Goal: Task Accomplishment & Management: Use online tool/utility

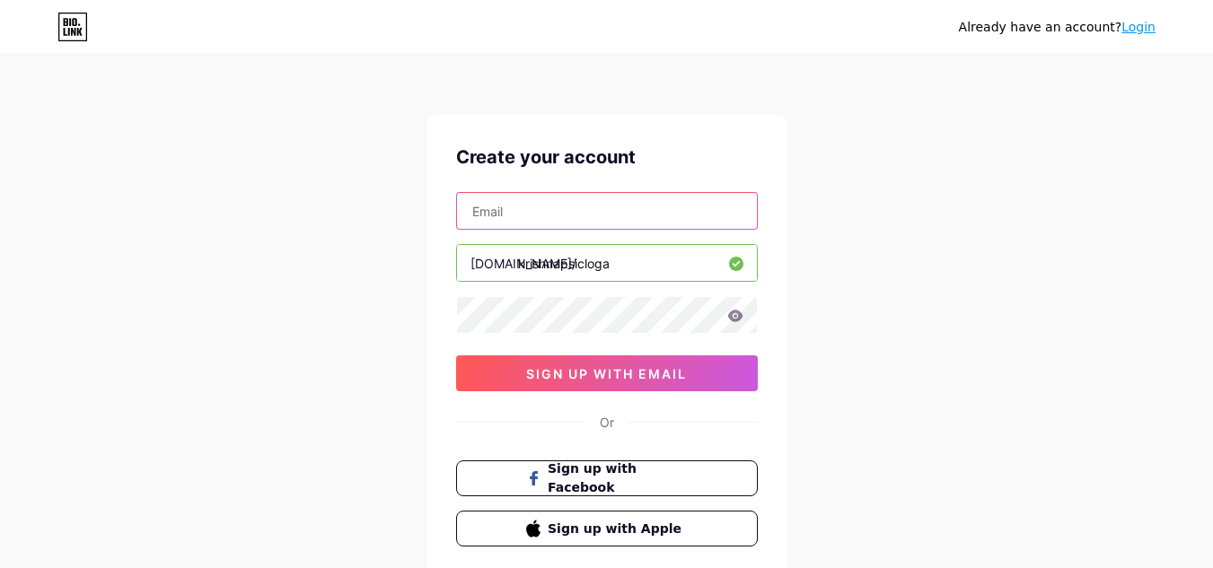
click at [541, 211] on input "text" at bounding box center [607, 211] width 300 height 36
type input "[EMAIL_ADDRESS][DOMAIN_NAME]"
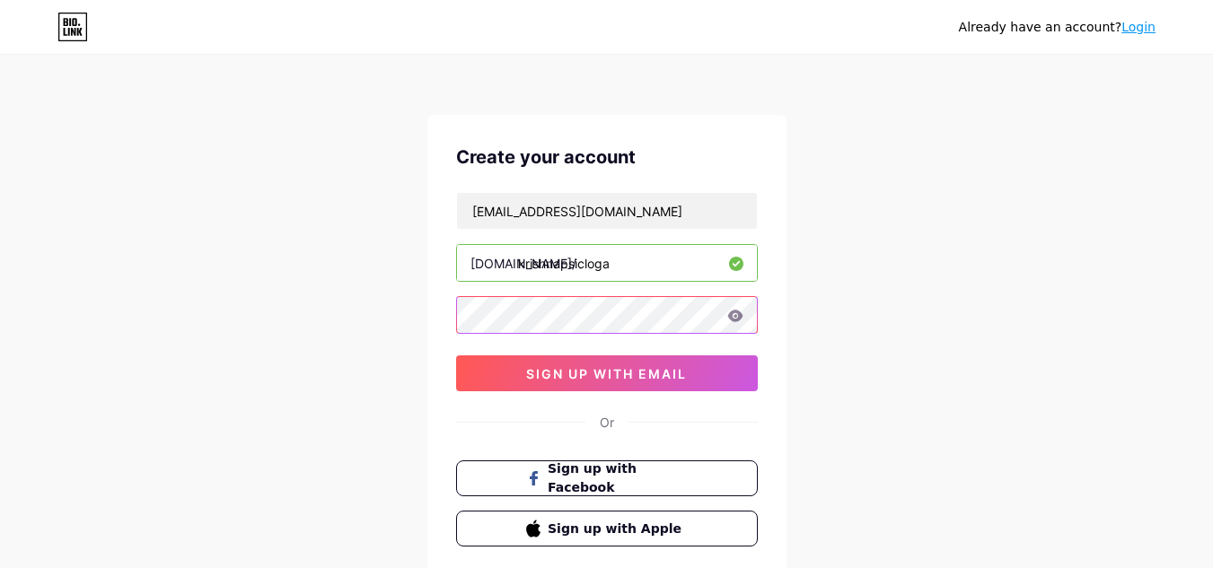
click at [447, 311] on div "Create your account [EMAIL_ADDRESS][DOMAIN_NAME] [DOMAIN_NAME]/ krishnapsicloga…" at bounding box center [606, 345] width 359 height 460
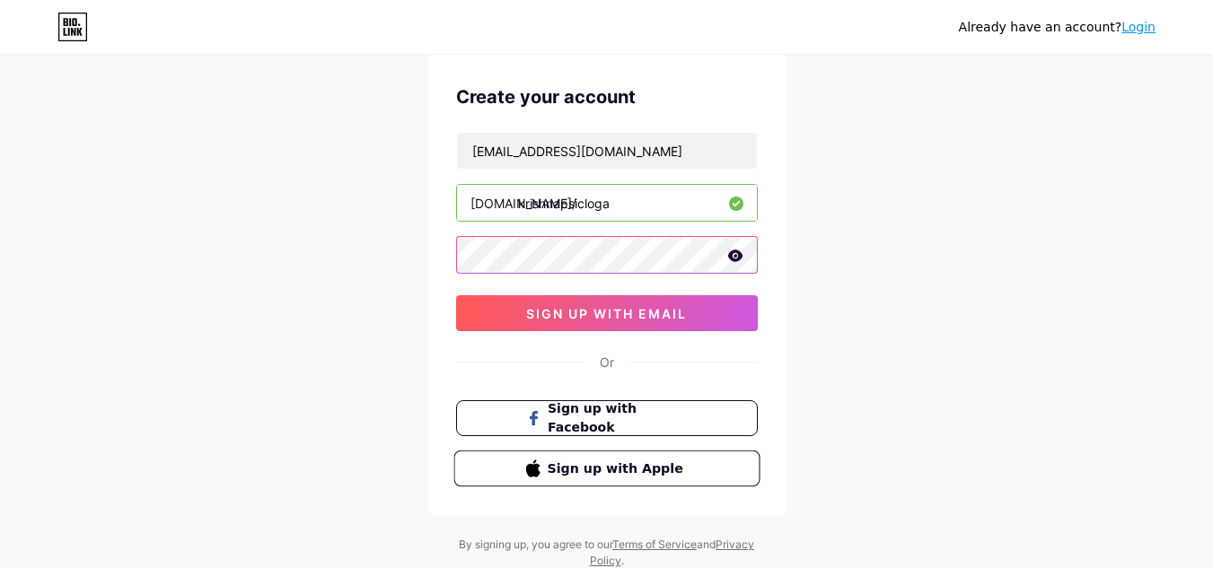
scroll to position [29, 0]
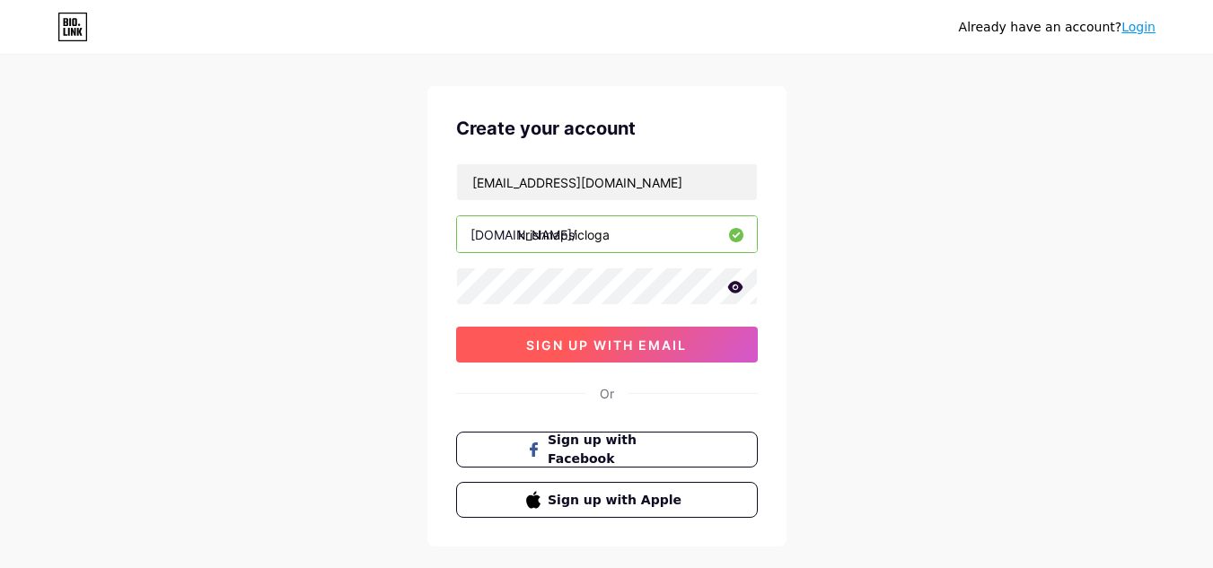
click at [594, 353] on button "sign up with email" at bounding box center [607, 345] width 302 height 36
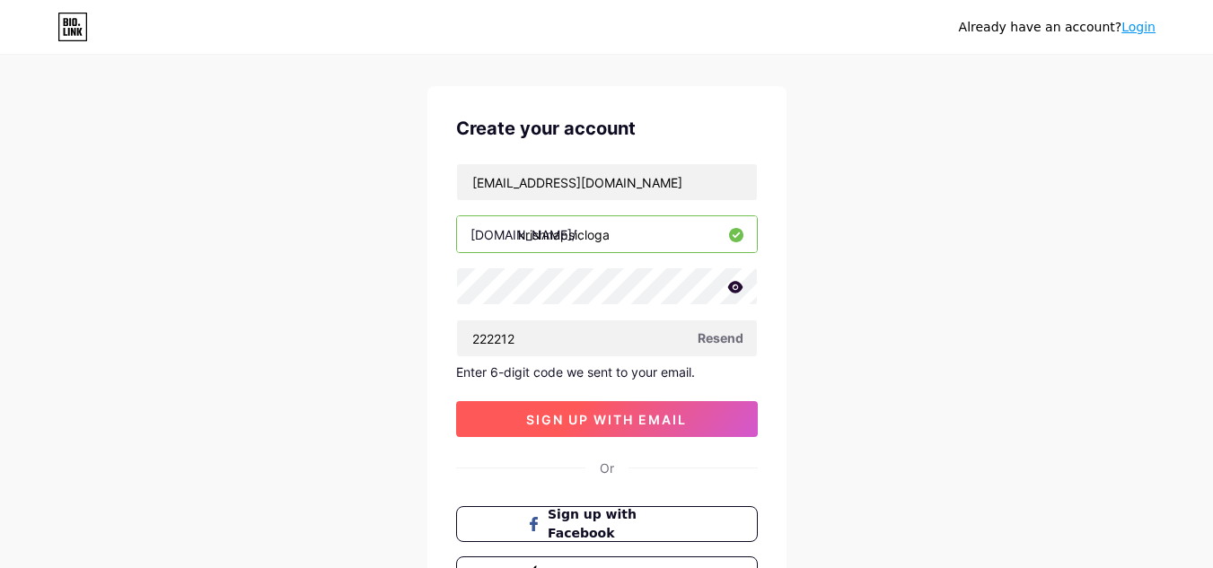
type input "222212"
click at [541, 424] on span "sign up with email" at bounding box center [606, 419] width 161 height 15
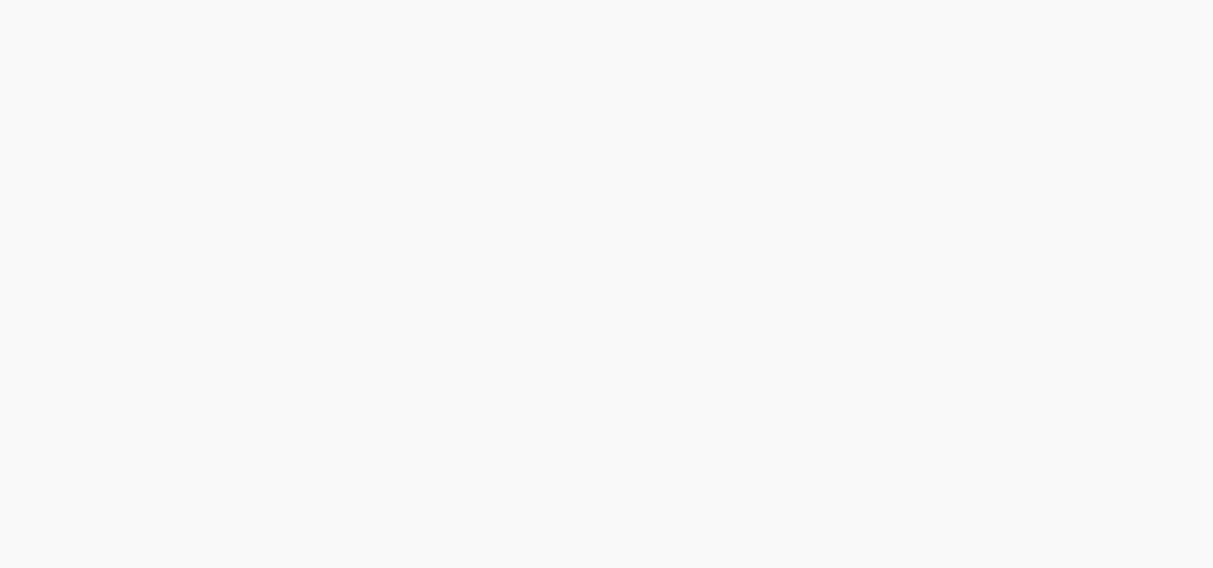
scroll to position [0, 0]
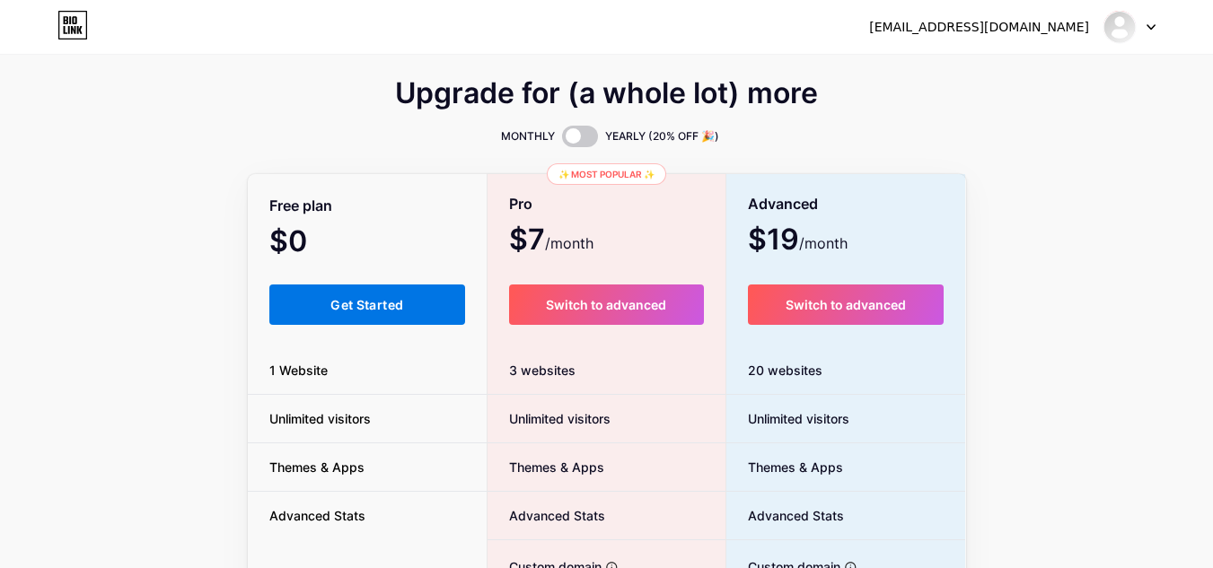
click at [395, 302] on span "Get Started" at bounding box center [366, 304] width 73 height 15
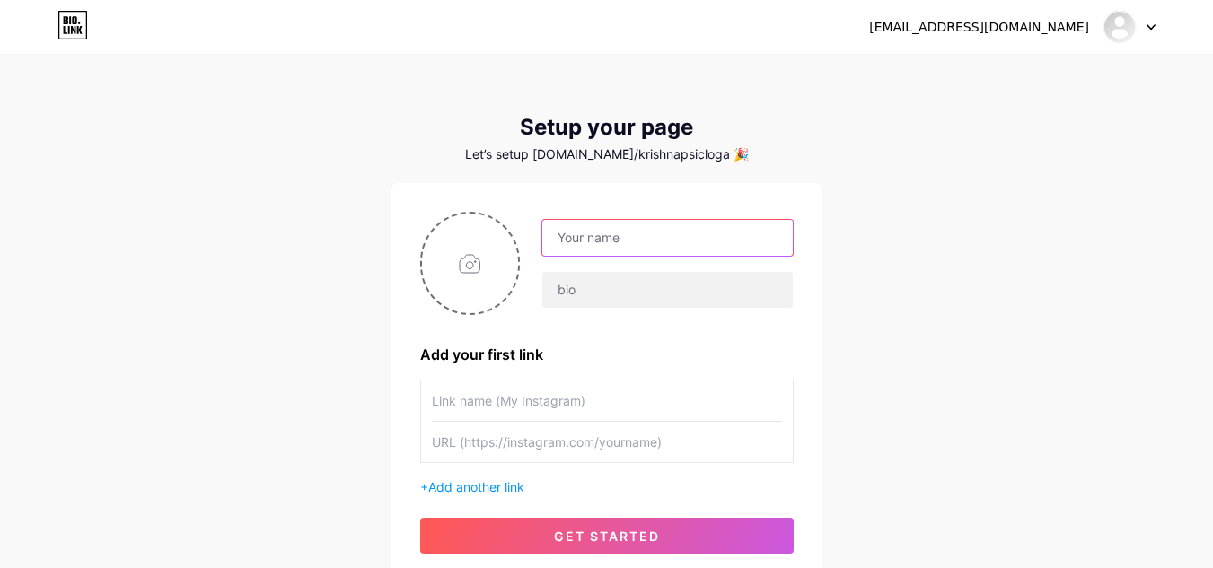
click at [586, 241] on input "text" at bounding box center [667, 238] width 250 height 36
type input "[PERSON_NAME]"
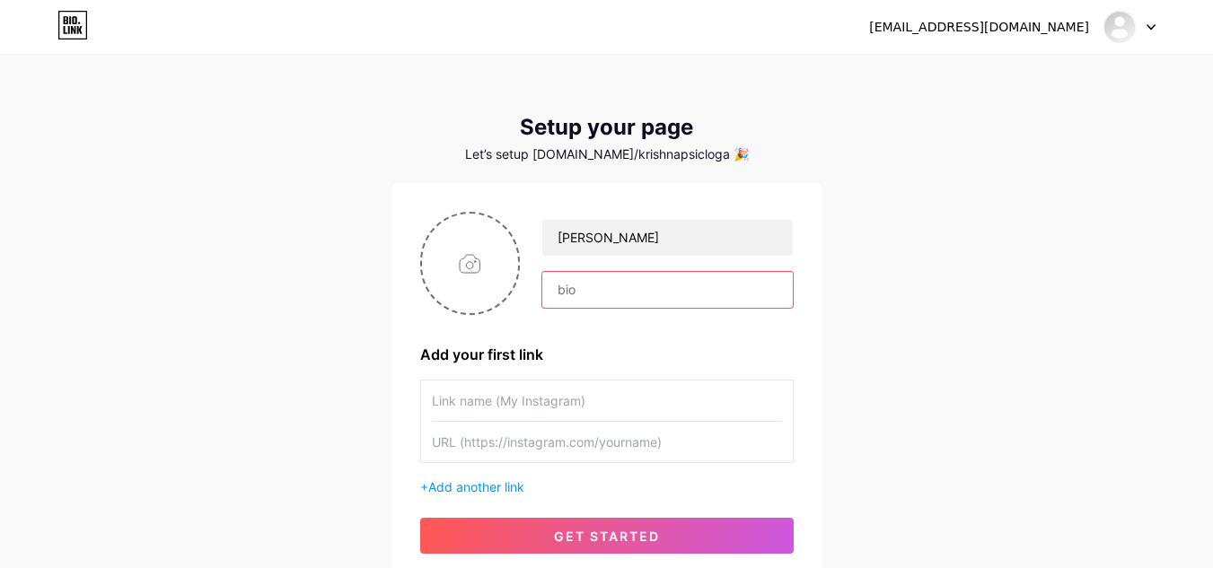
click at [606, 290] on input "text" at bounding box center [667, 290] width 250 height 36
click at [463, 270] on input "file" at bounding box center [470, 264] width 97 height 100
click at [484, 404] on input "text" at bounding box center [607, 401] width 350 height 40
type input "[PERSON_NAME] psicóloga"
click at [497, 451] on input "text" at bounding box center [607, 442] width 350 height 40
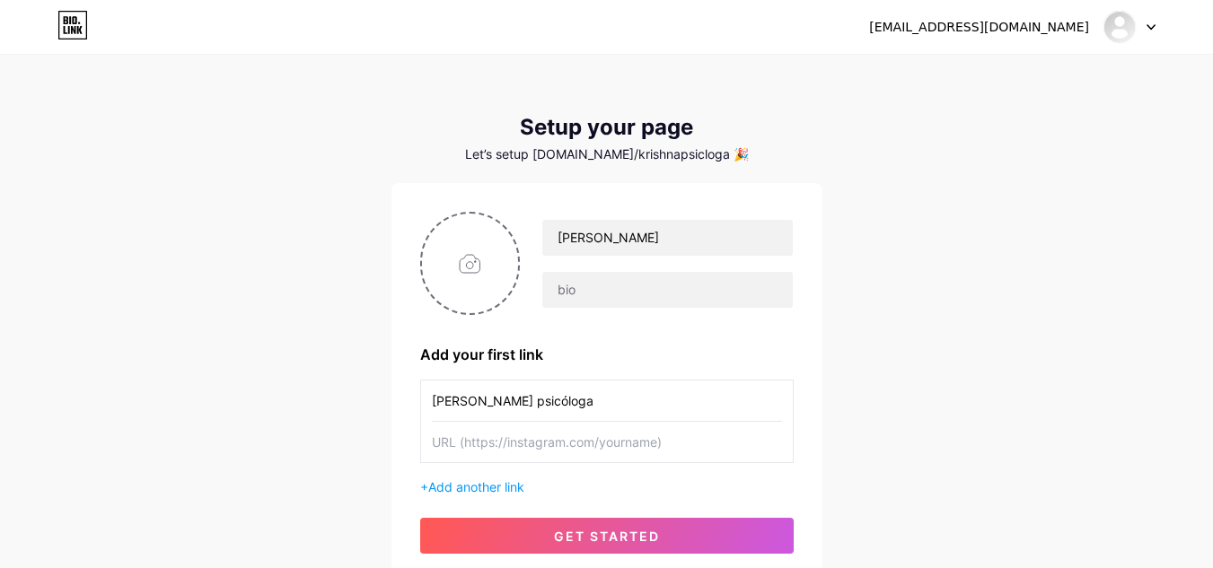
paste input "[URL][DOMAIN_NAME]"
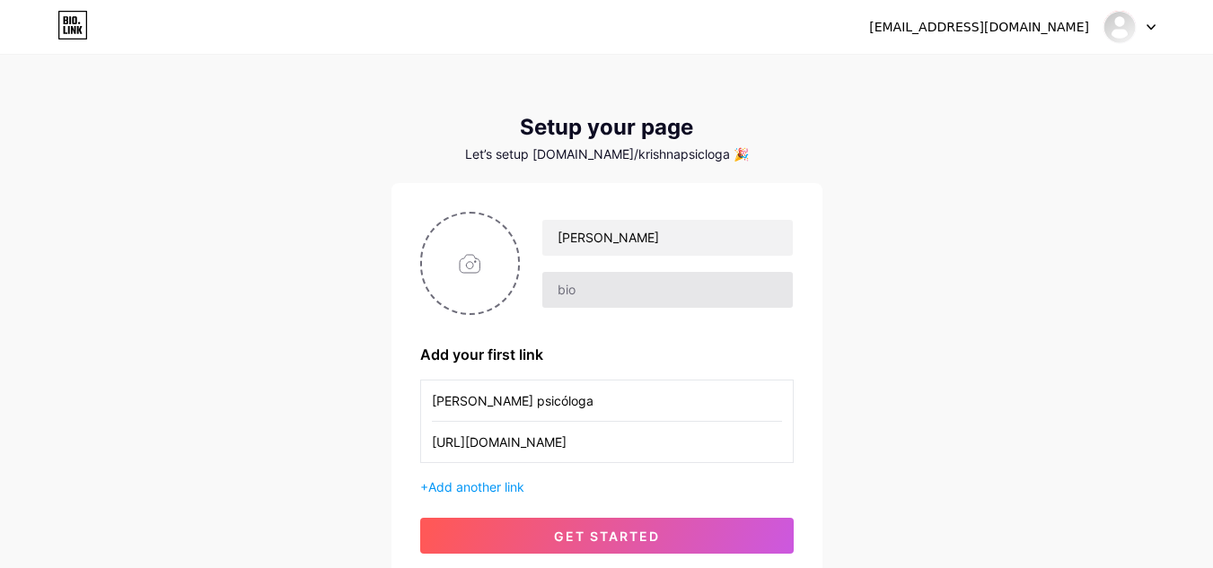
type input "[URL][DOMAIN_NAME]"
click at [575, 289] on input "text" at bounding box center [667, 290] width 250 height 36
click at [594, 291] on input "Psicóloga com mais de 25 anos de profissão. Experiência com Saúde Mental, anied…" at bounding box center [667, 290] width 250 height 36
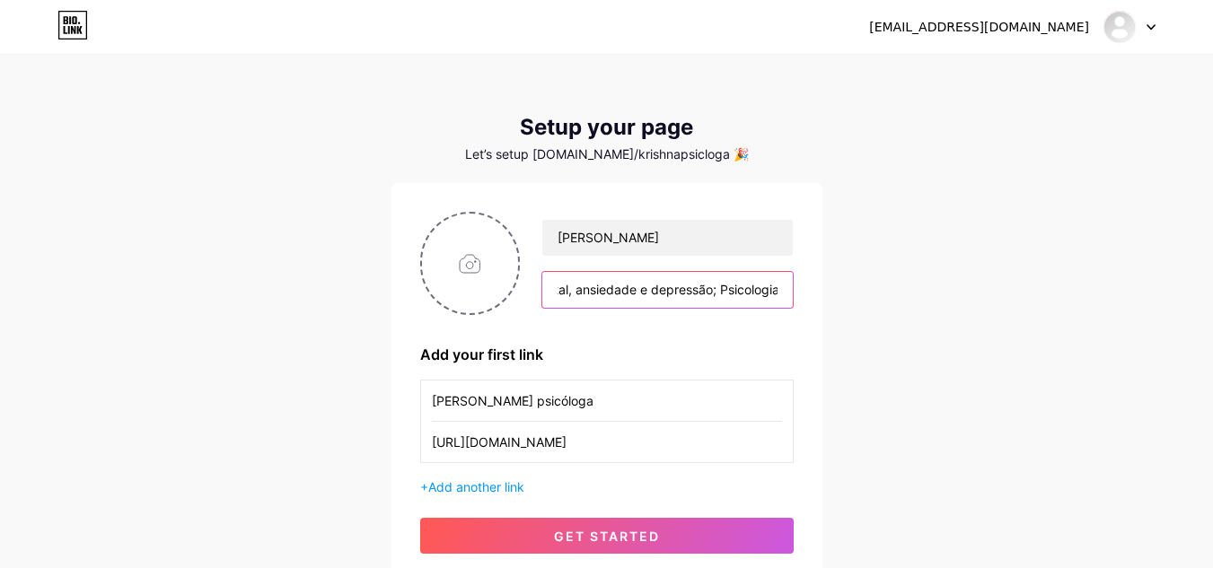
click at [661, 293] on input "Psicóloga com mais de 25 anos de profissão. Experiência com Saúde Mental, ansie…" at bounding box center [667, 290] width 250 height 36
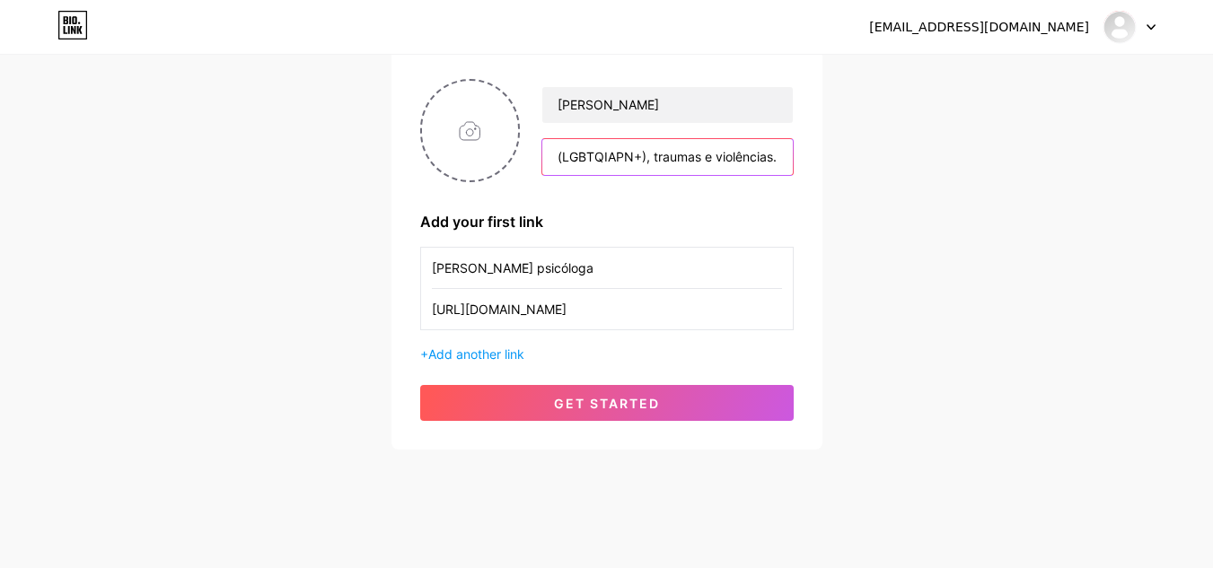
scroll to position [144, 0]
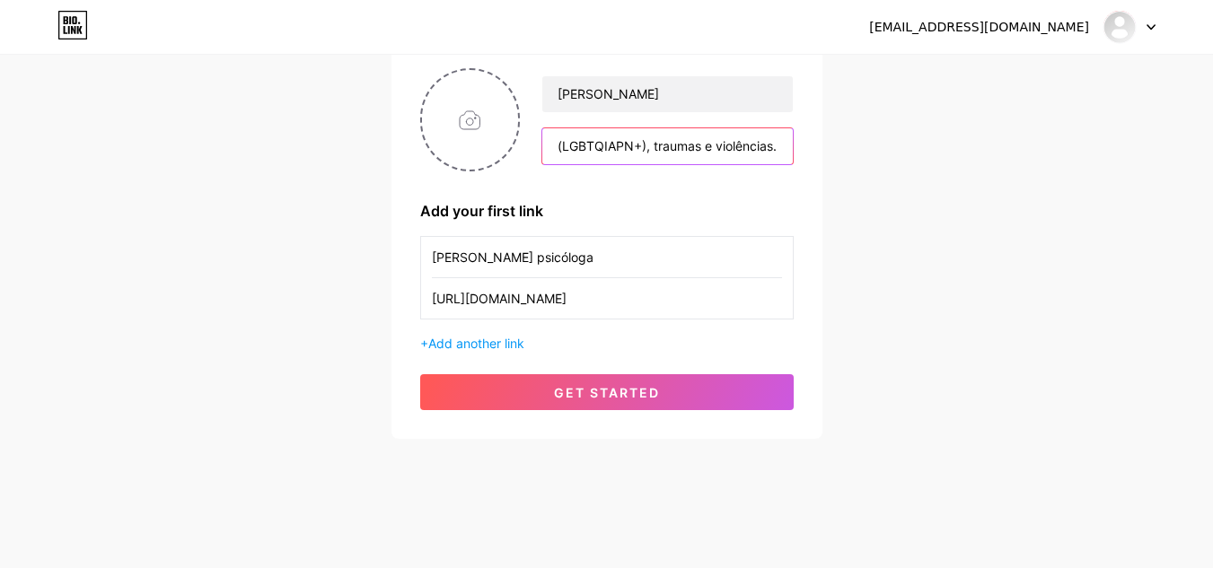
type input "Psicóloga com mais de 25 anos de profissão. Experiência com Saúde Mental, ansie…"
click at [462, 117] on input "file" at bounding box center [470, 120] width 97 height 100
type input "C:\fakepath\eu.jpg"
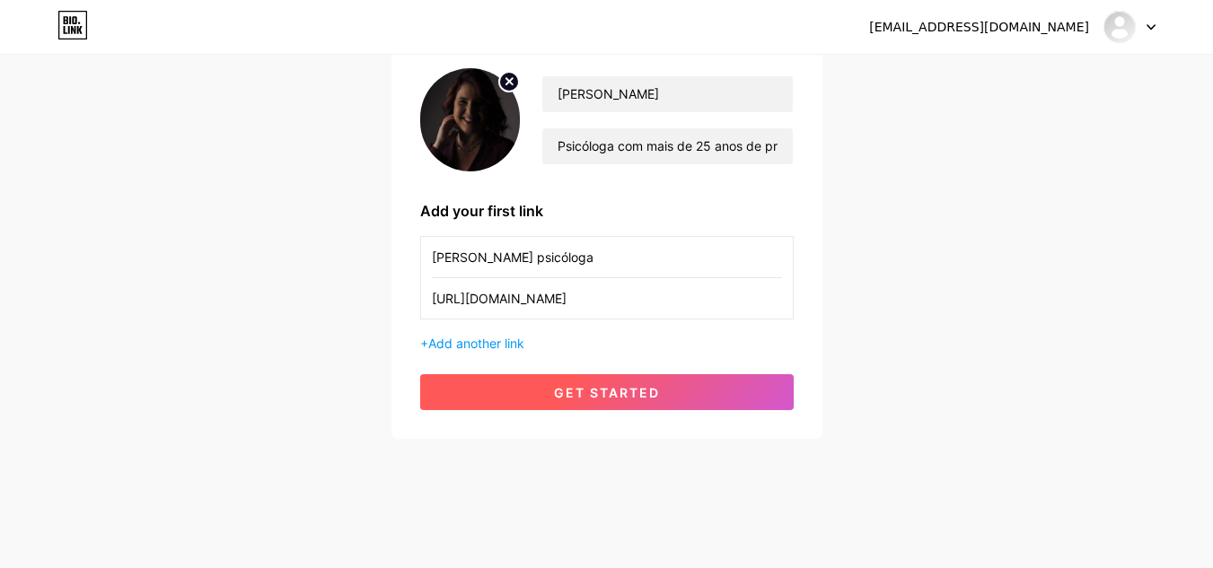
click at [517, 382] on button "get started" at bounding box center [606, 392] width 373 height 36
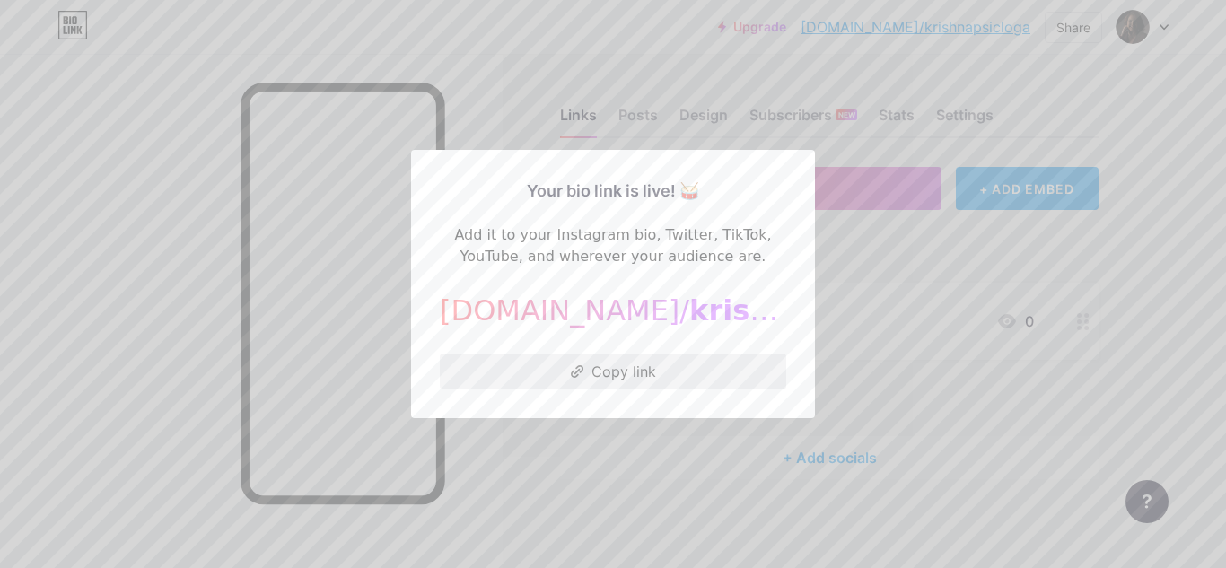
click at [542, 366] on button "Copy link" at bounding box center [613, 372] width 346 height 36
click at [588, 369] on button "Copy link" at bounding box center [613, 372] width 346 height 36
click at [867, 266] on div at bounding box center [613, 284] width 1226 height 568
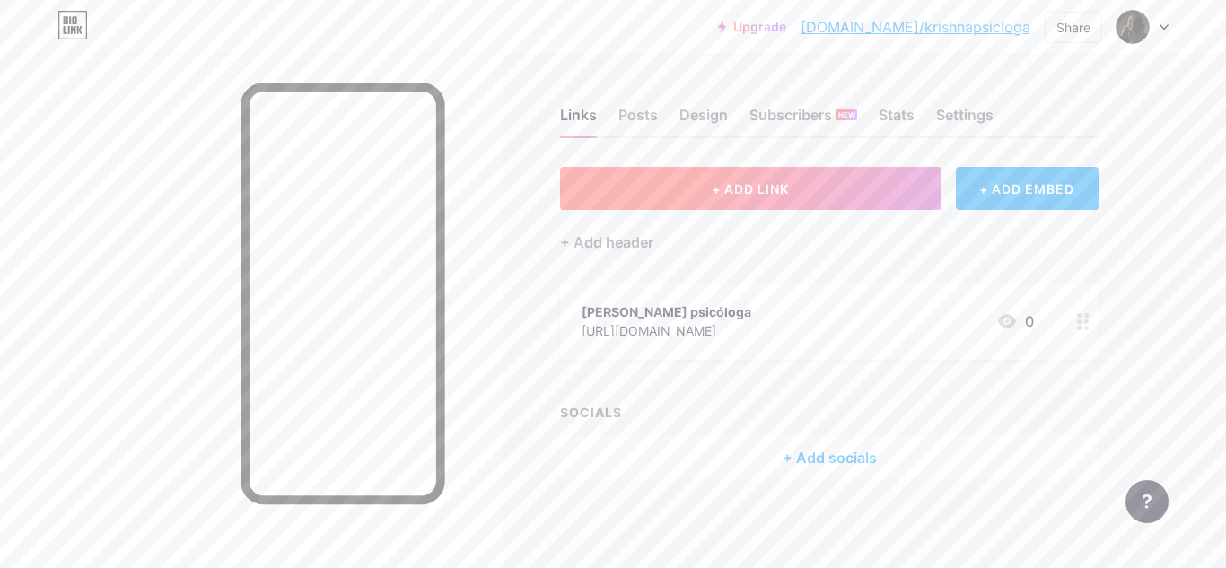
click at [764, 197] on button "+ ADD LINK" at bounding box center [750, 188] width 381 height 43
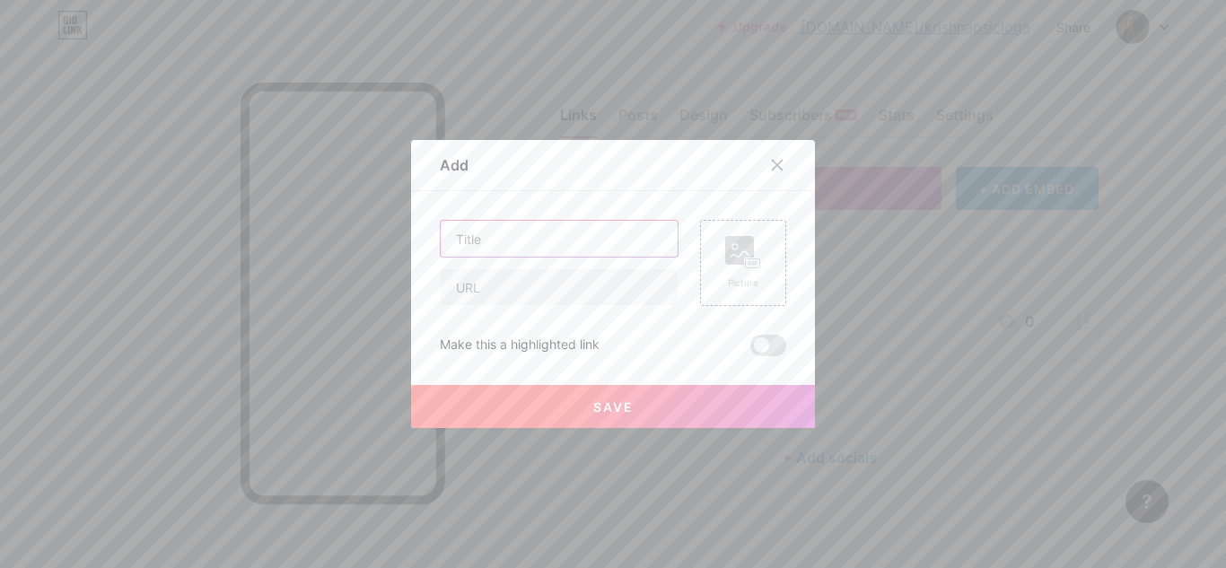
click at [558, 243] on input "text" at bounding box center [559, 239] width 237 height 36
click at [770, 160] on icon at bounding box center [777, 165] width 14 height 14
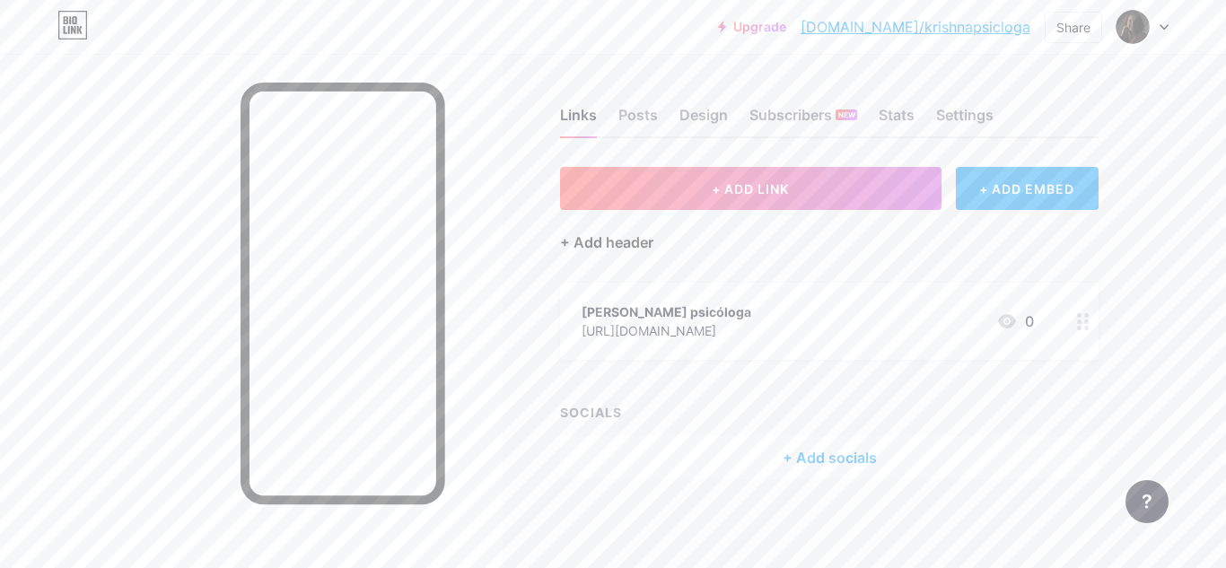
click at [603, 244] on div "+ Add header" at bounding box center [606, 243] width 93 height 22
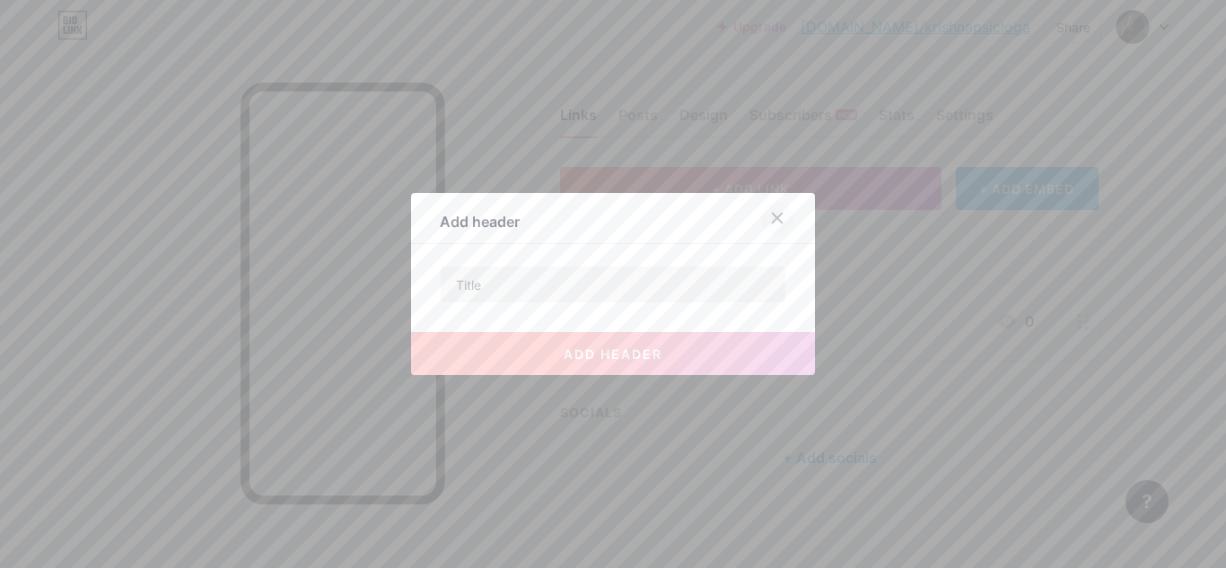
click at [777, 217] on icon at bounding box center [777, 218] width 14 height 14
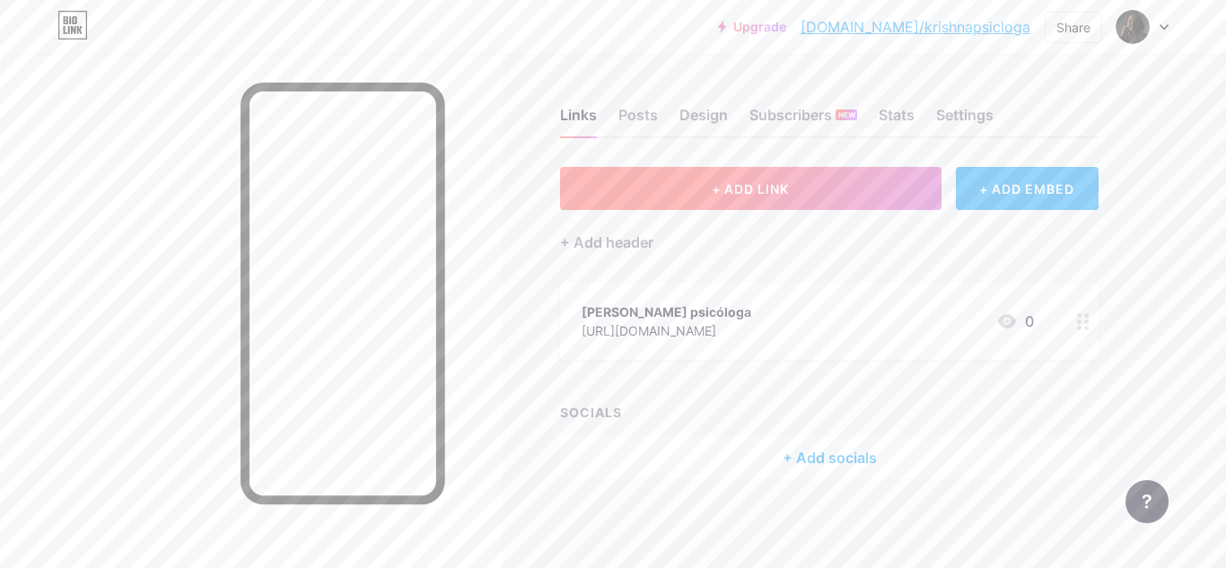
click at [770, 196] on span "+ ADD LINK" at bounding box center [750, 188] width 77 height 15
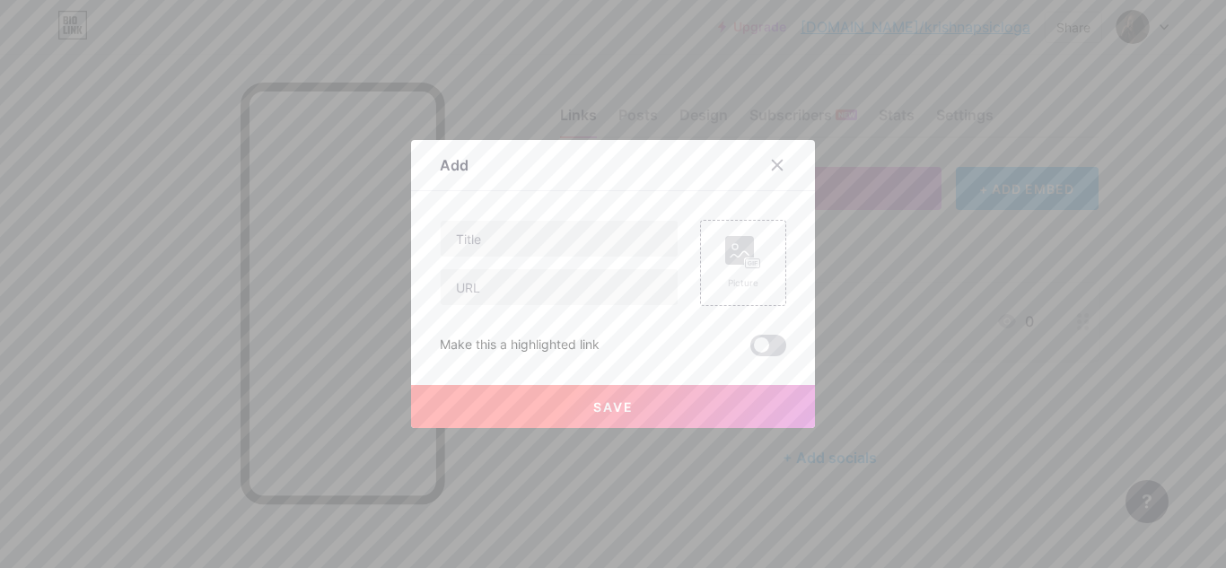
click at [765, 343] on span at bounding box center [768, 346] width 36 height 22
click at [750, 350] on input "checkbox" at bounding box center [750, 350] width 0 height 0
click at [513, 241] on input "text" at bounding box center [559, 239] width 237 height 36
click at [770, 168] on icon at bounding box center [777, 165] width 14 height 14
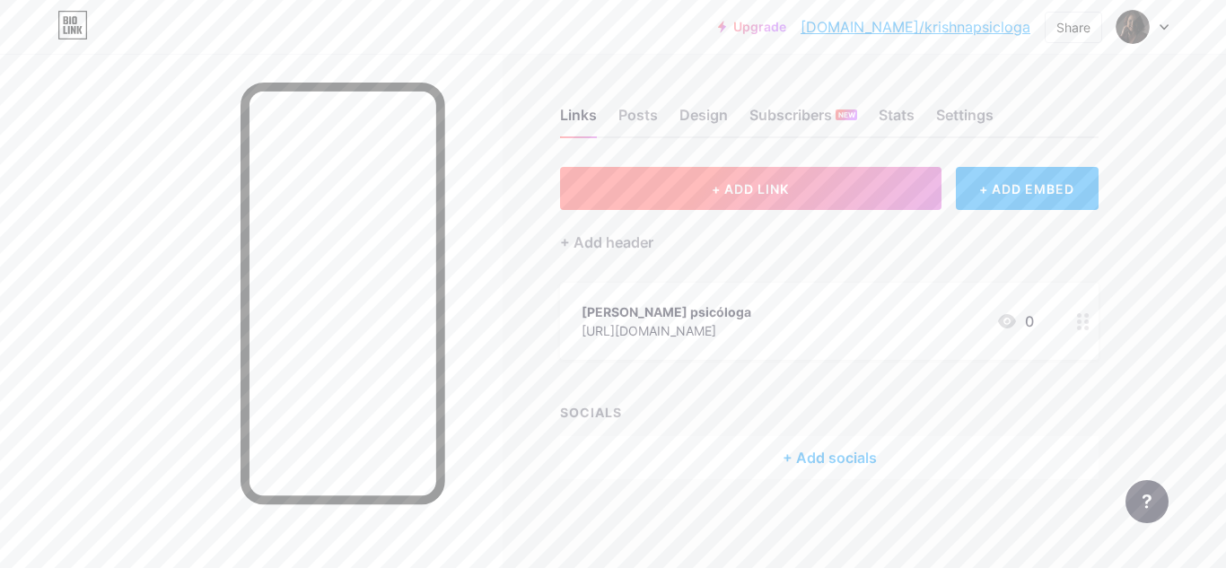
click at [767, 187] on span "+ ADD LINK" at bounding box center [750, 188] width 77 height 15
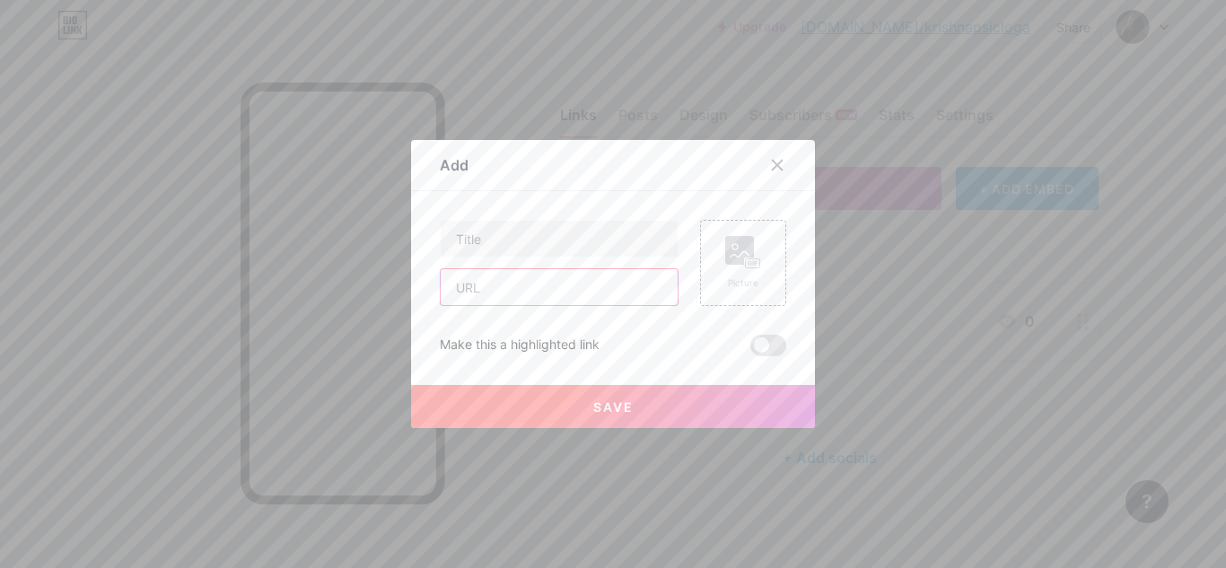
paste input "[URL][DOMAIN_NAME]"
type input "[URL][DOMAIN_NAME]"
click at [498, 245] on input "text" at bounding box center [559, 239] width 237 height 36
type input "Agende sua sessão por WhatsApp"
click at [748, 264] on icon at bounding box center [750, 263] width 4 height 4
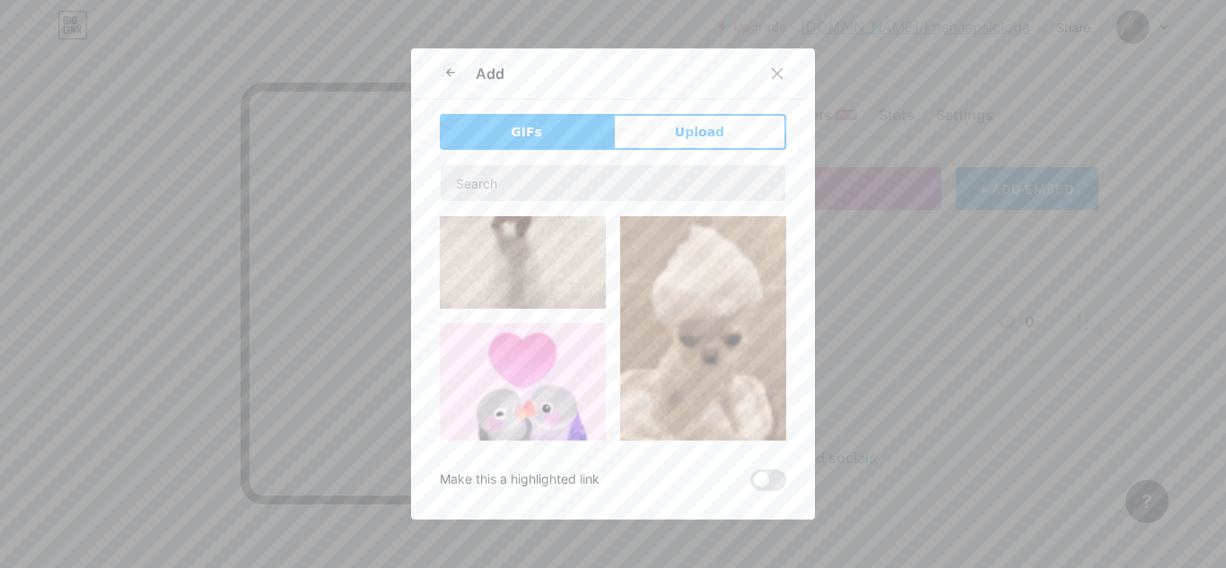
scroll to position [539, 0]
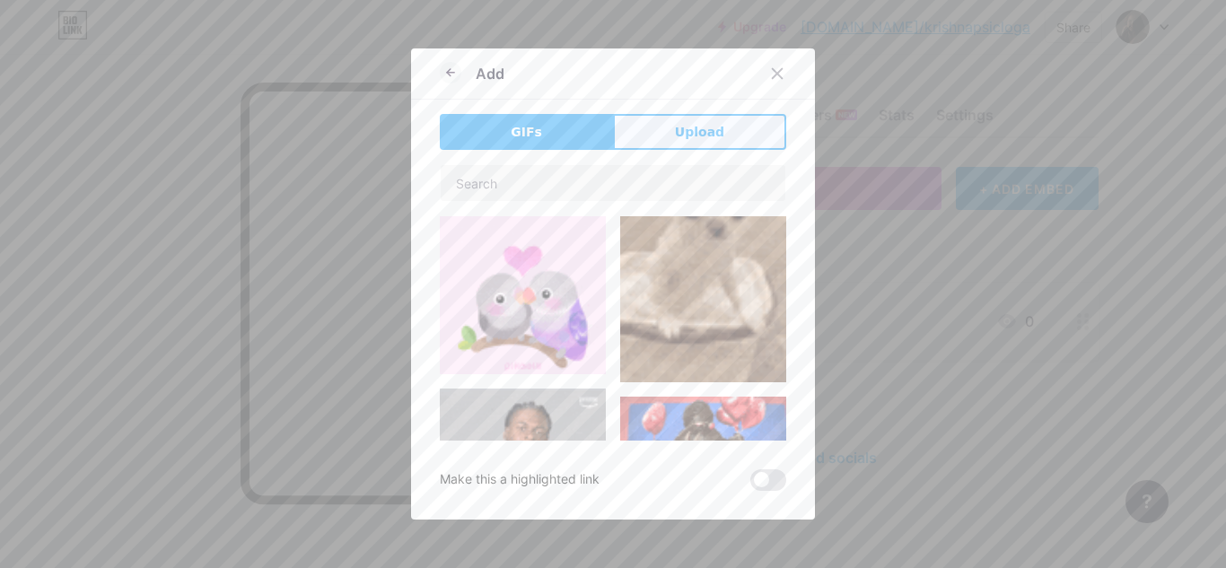
click at [693, 142] on button "Upload" at bounding box center [699, 132] width 173 height 36
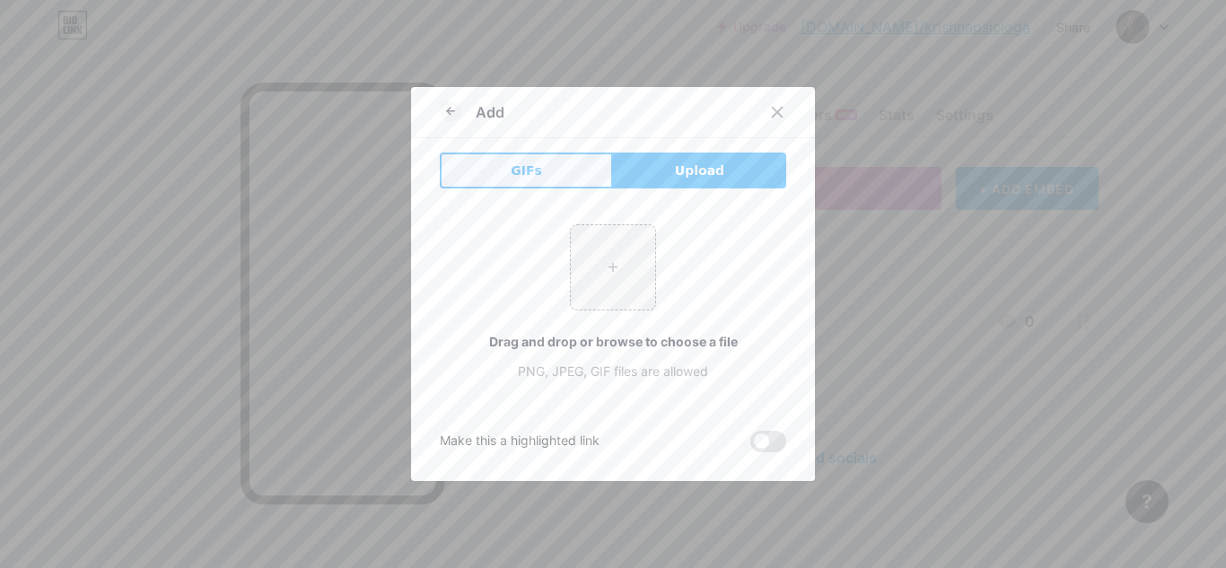
click at [541, 181] on button "GIFs" at bounding box center [526, 171] width 173 height 36
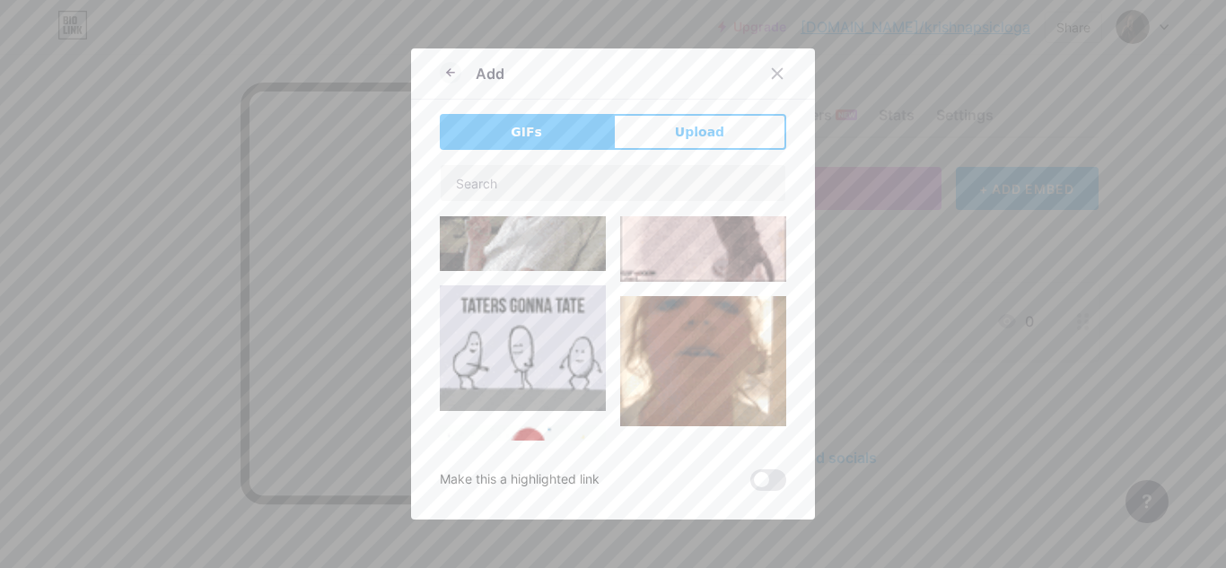
scroll to position [1257, 0]
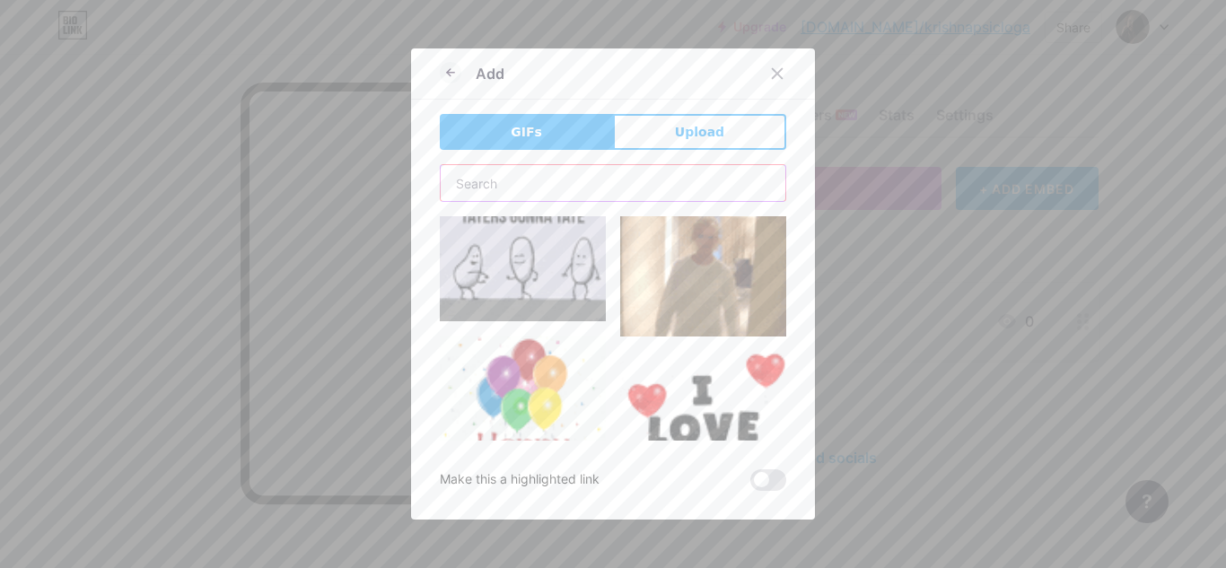
click at [510, 178] on input "text" at bounding box center [613, 183] width 345 height 36
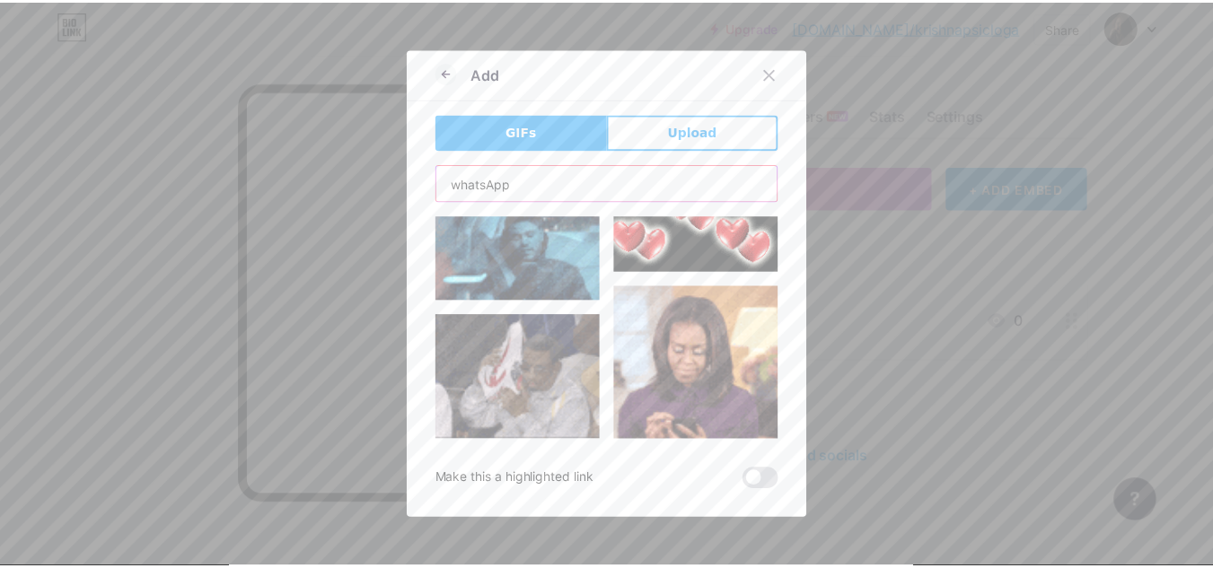
scroll to position [3592, 0]
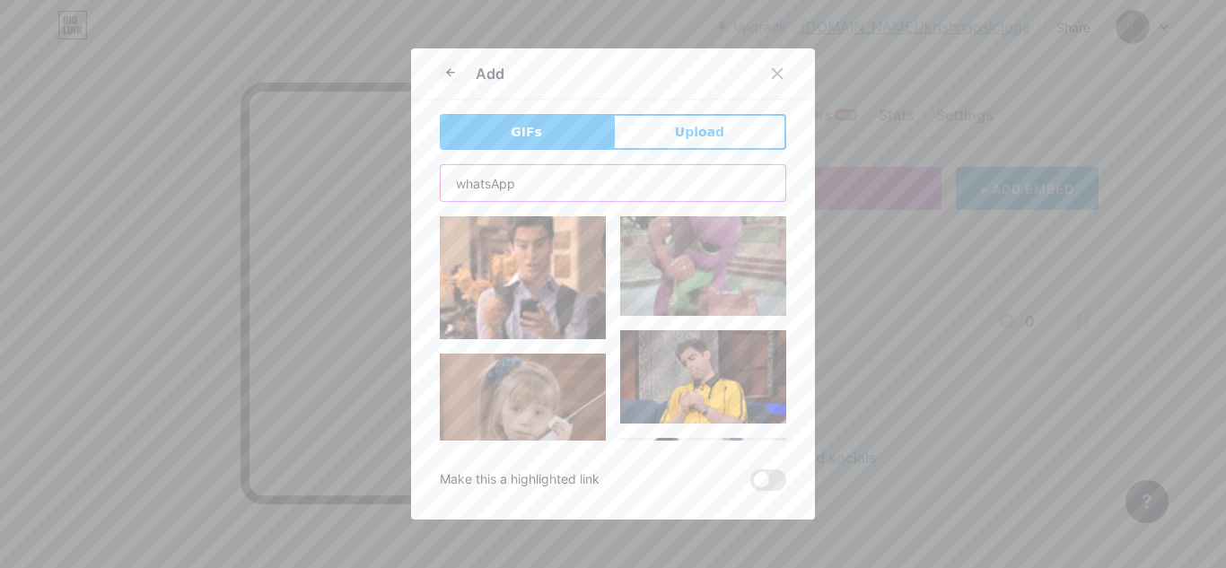
type input "whatsApp"
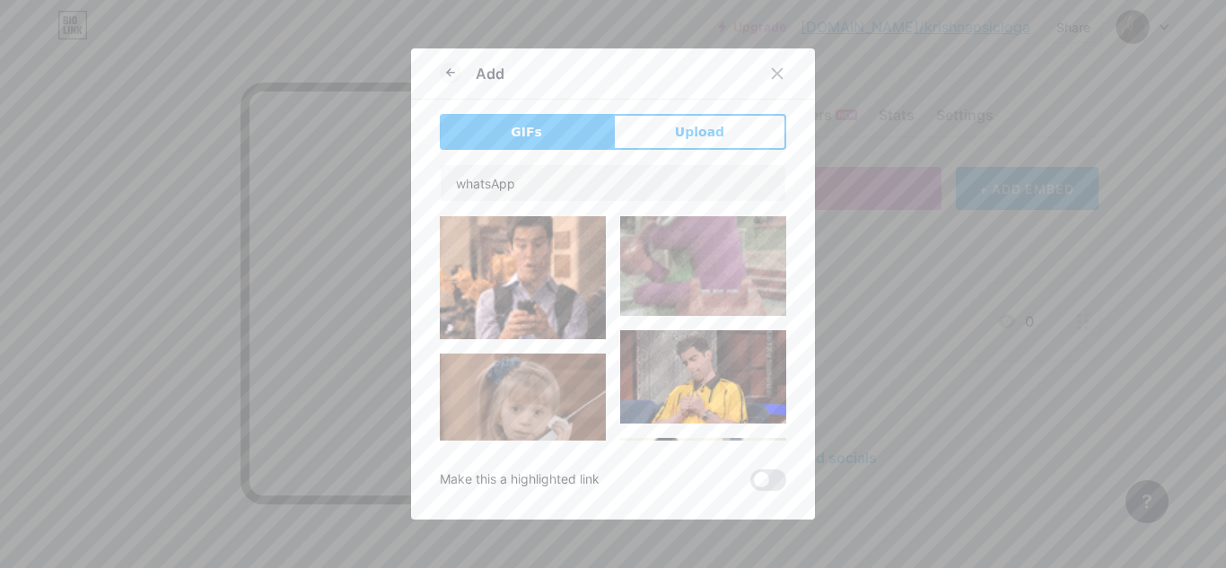
click at [685, 438] on img at bounding box center [703, 486] width 166 height 96
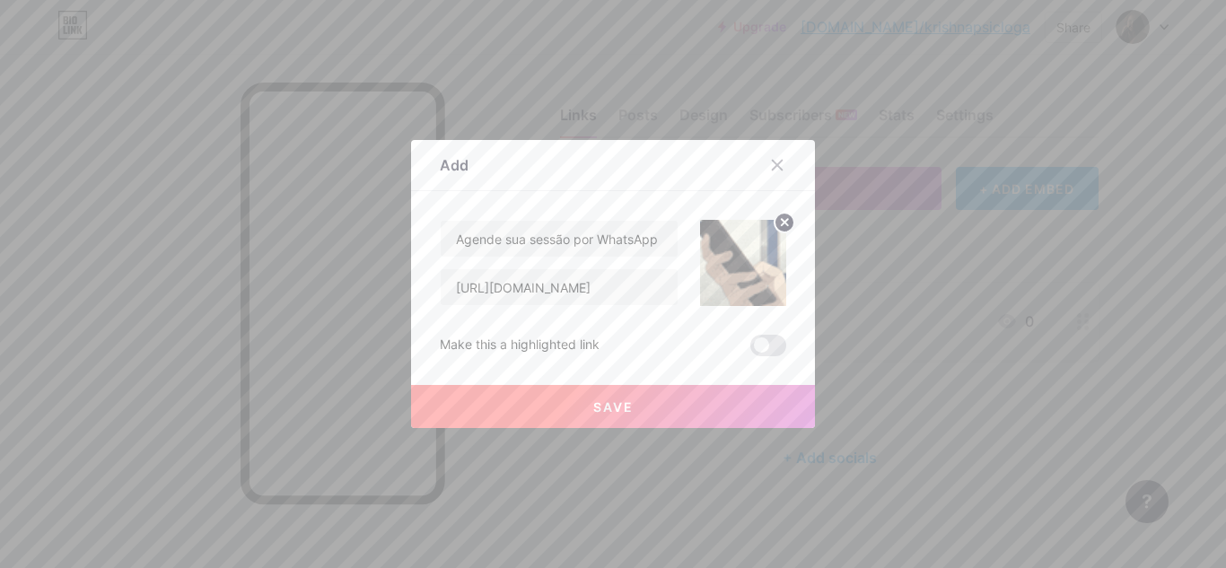
click at [601, 399] on span "Save" at bounding box center [613, 406] width 40 height 15
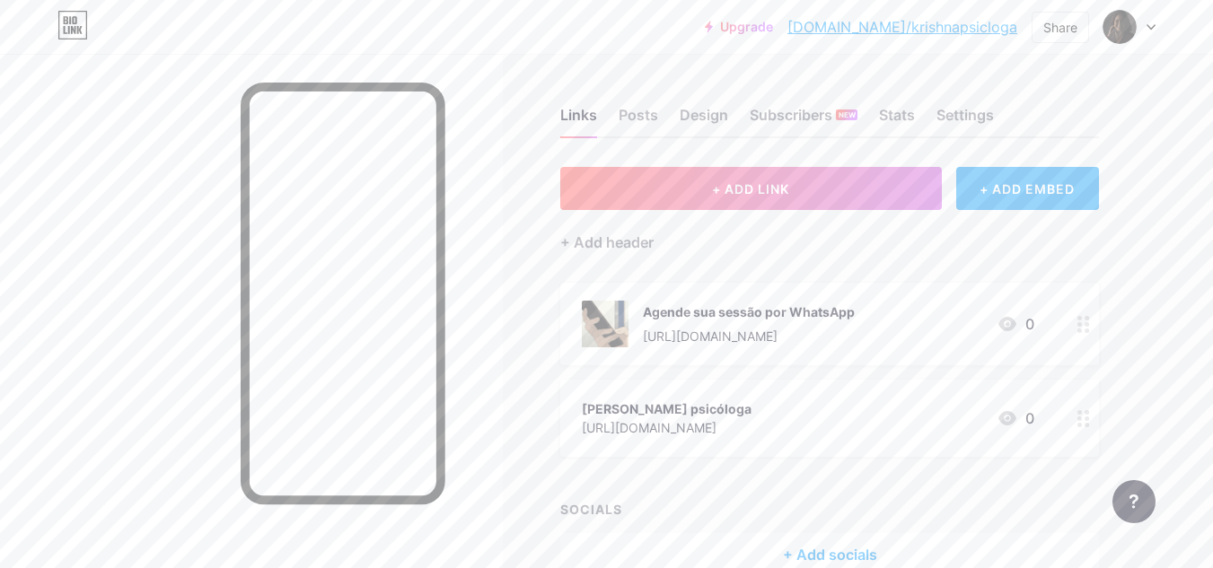
click at [601, 404] on div "[PERSON_NAME] psicóloga" at bounding box center [667, 408] width 170 height 19
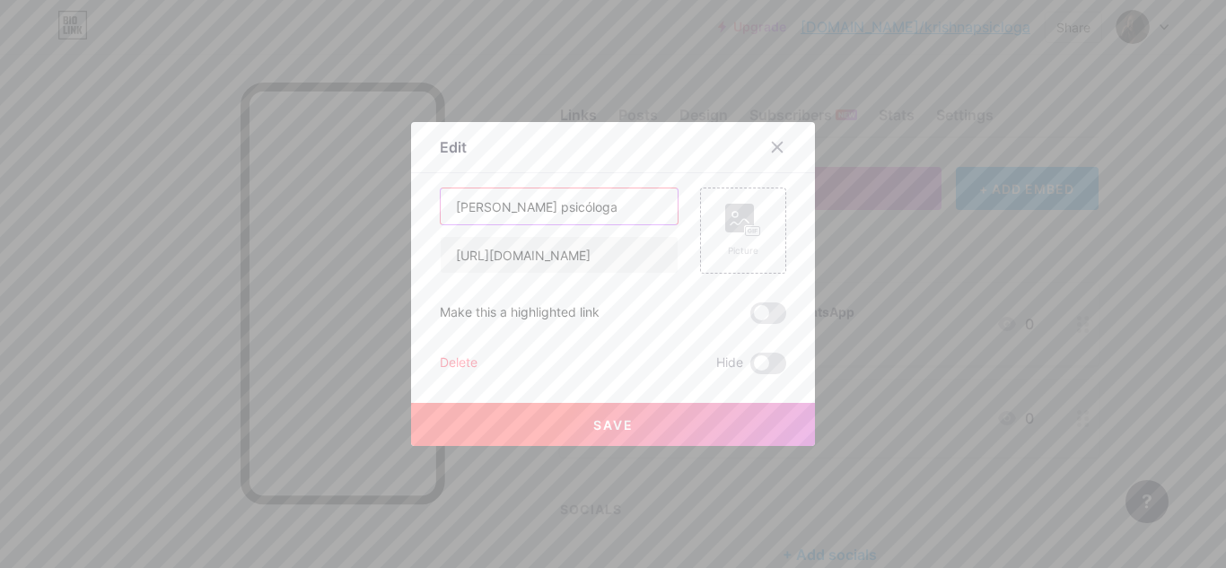
drag, startPoint x: 560, startPoint y: 205, endPoint x: 429, endPoint y: 208, distance: 131.1
click at [429, 208] on div "Edit Content YouTube Play YouTube video without leaving your page. ADD Vimeo Pl…" at bounding box center [613, 284] width 404 height 324
type input "Meu Instagran"
click at [583, 418] on button "Save" at bounding box center [613, 424] width 404 height 43
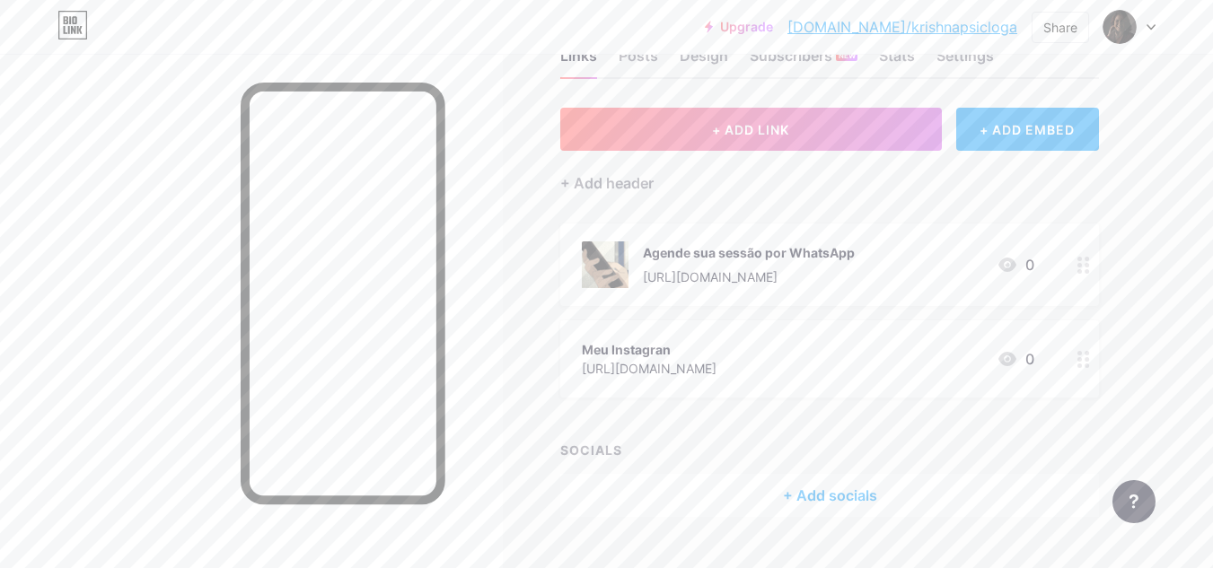
scroll to position [90, 0]
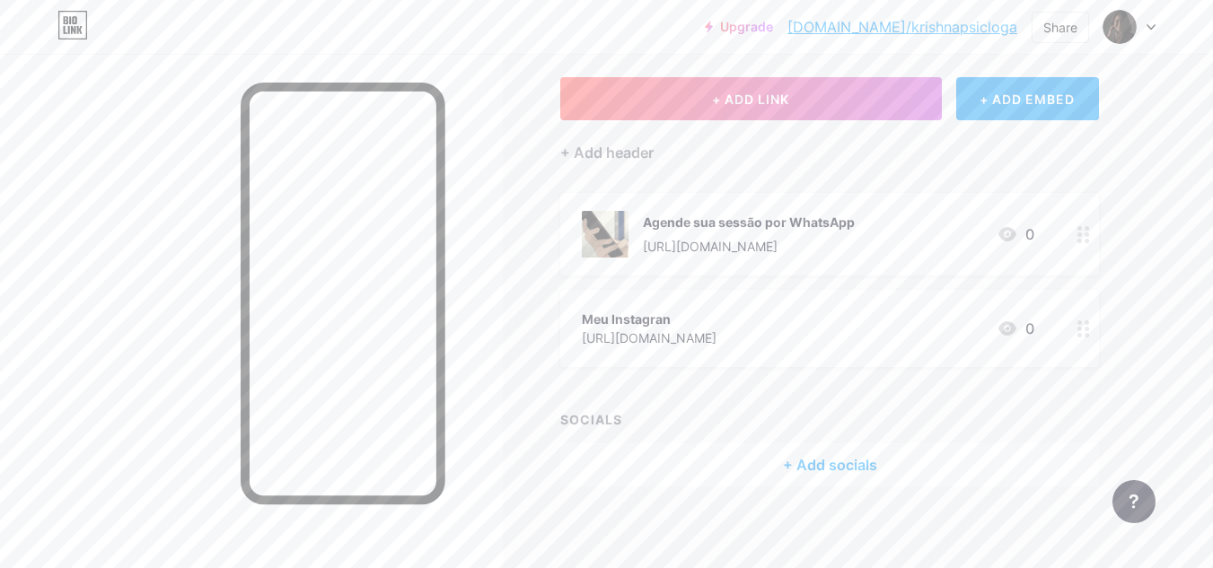
click at [1086, 239] on circle at bounding box center [1086, 241] width 4 height 4
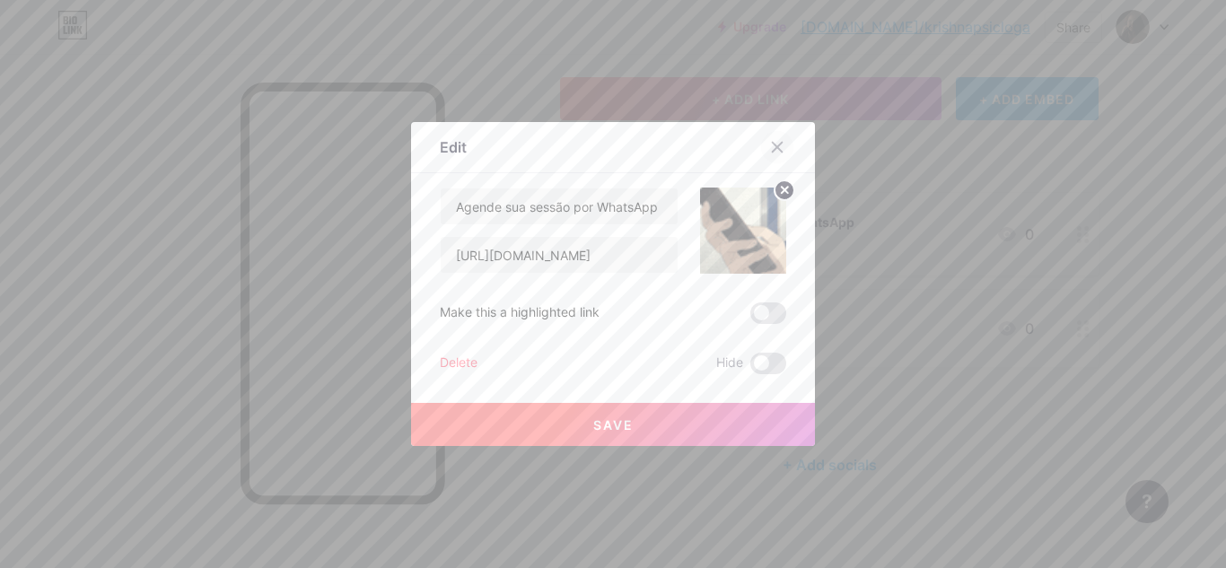
click at [773, 148] on icon at bounding box center [778, 148] width 10 height 10
